Goal: Task Accomplishment & Management: Manage account settings

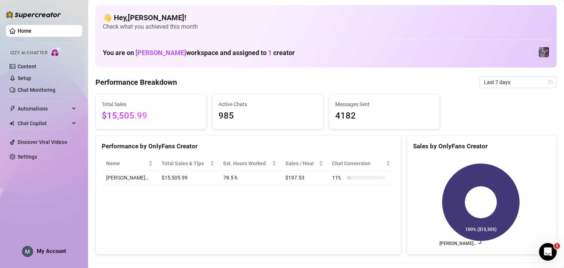
click at [333, 20] on h4 "👋 Hey, [PERSON_NAME] !" at bounding box center [326, 17] width 446 height 10
click at [505, 86] on span "Last 7 days" at bounding box center [518, 82] width 68 height 11
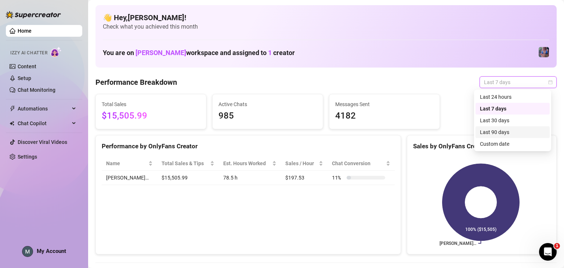
click at [505, 130] on div "Last 90 days" at bounding box center [512, 132] width 65 height 8
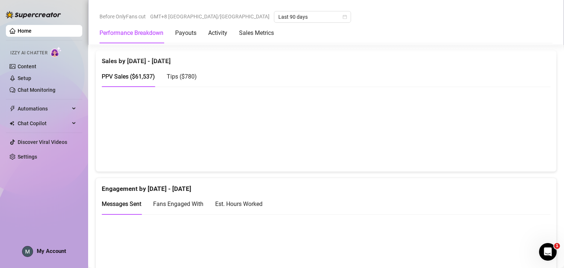
scroll to position [353, 0]
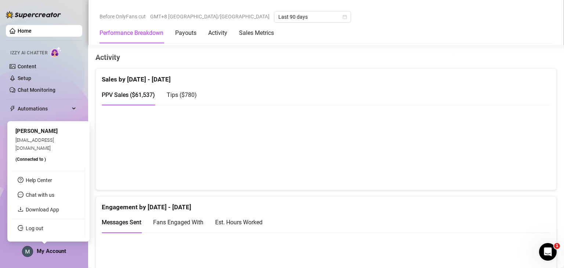
click at [54, 253] on span "My Account" at bounding box center [51, 251] width 29 height 7
click at [43, 231] on link "Log out" at bounding box center [35, 228] width 18 height 6
